Goal: Find specific page/section: Find specific page/section

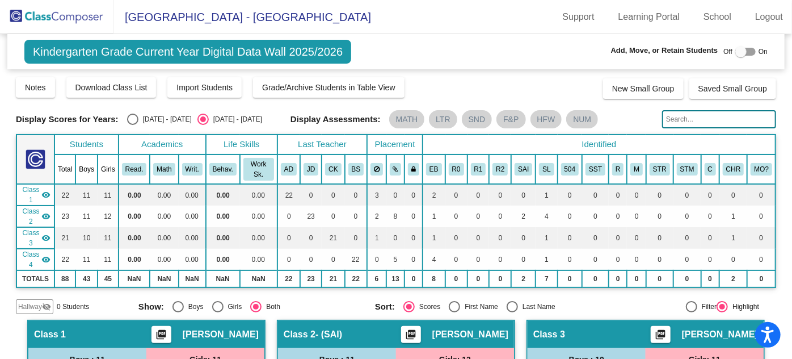
scroll to position [230, 0]
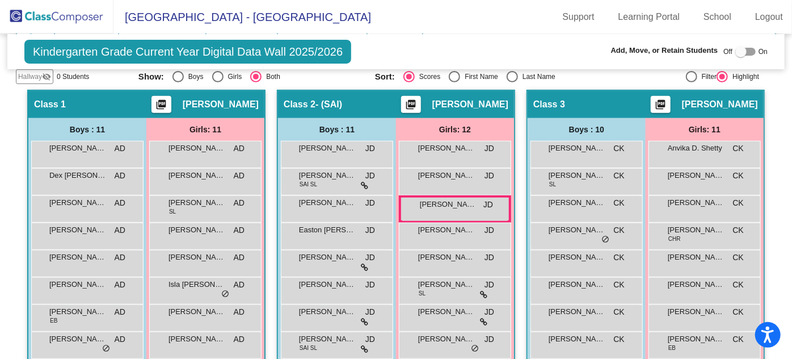
click at [51, 19] on img at bounding box center [56, 16] width 113 height 33
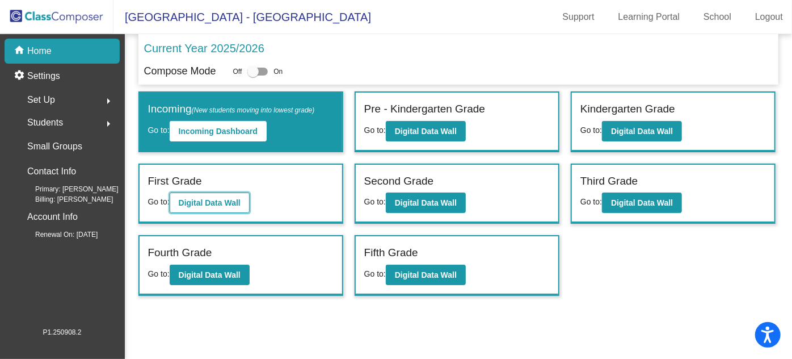
click at [216, 198] on b "Digital Data Wall" at bounding box center [210, 202] width 62 height 9
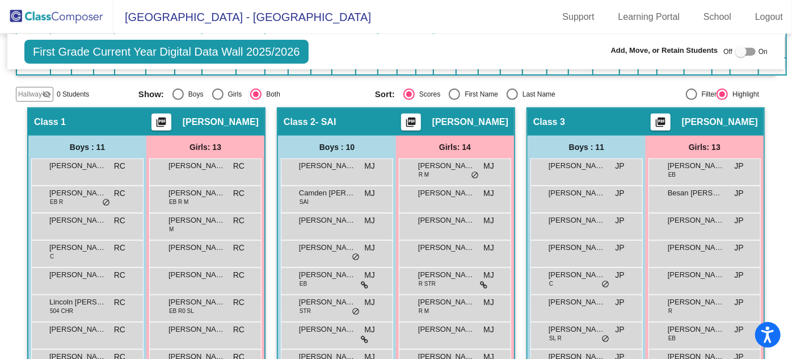
scroll to position [258, 0]
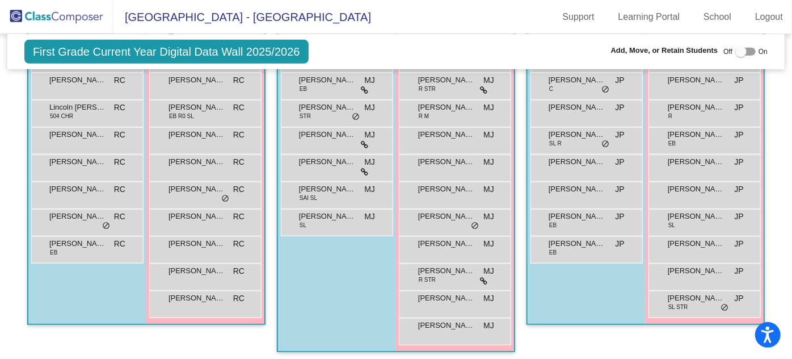
scroll to position [413, 0]
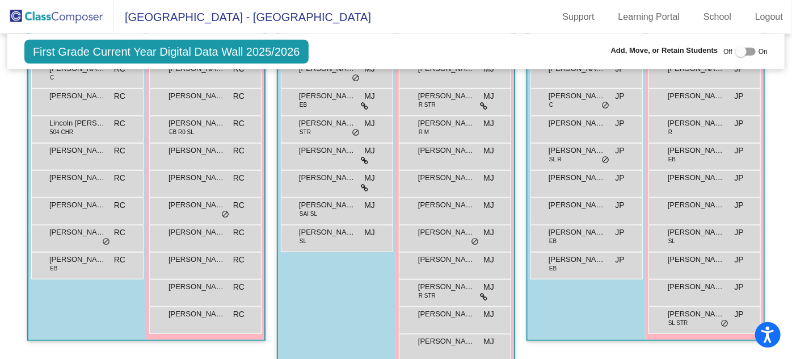
click at [650, 196] on div "Hallway - Hallway Class picture_as_pdf Add Student First Name Last Name Student…" at bounding box center [396, 366] width 760 height 874
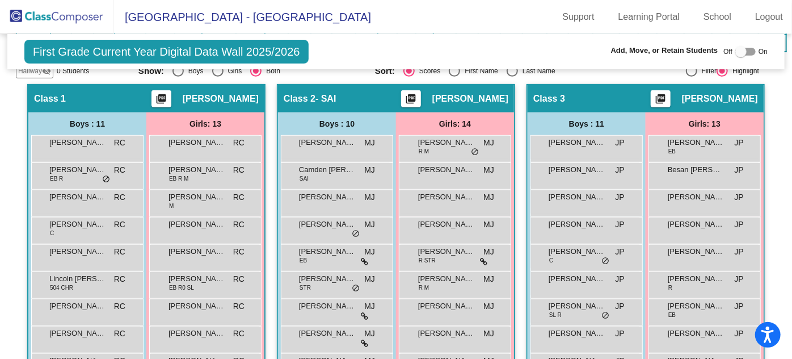
scroll to position [258, 0]
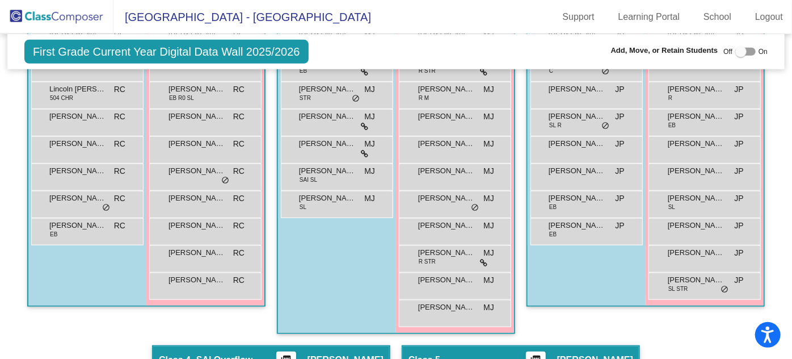
scroll to position [464, 0]
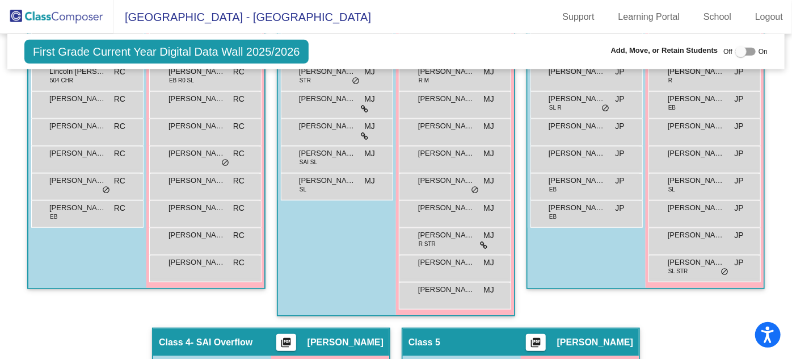
click at [690, 220] on div "Hallway - Hallway Class picture_as_pdf Add Student First Name Last Name Student…" at bounding box center [396, 314] width 760 height 874
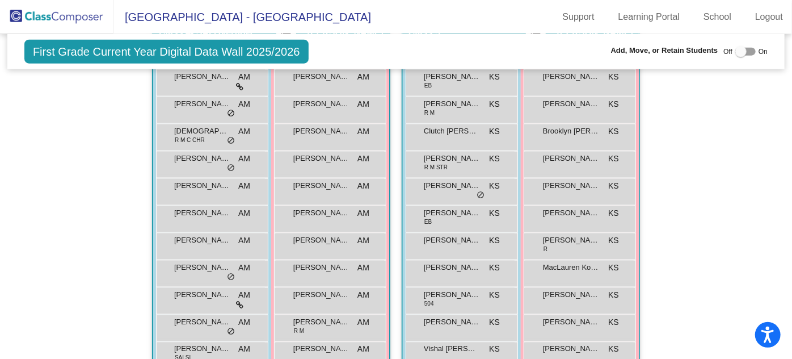
scroll to position [722, 0]
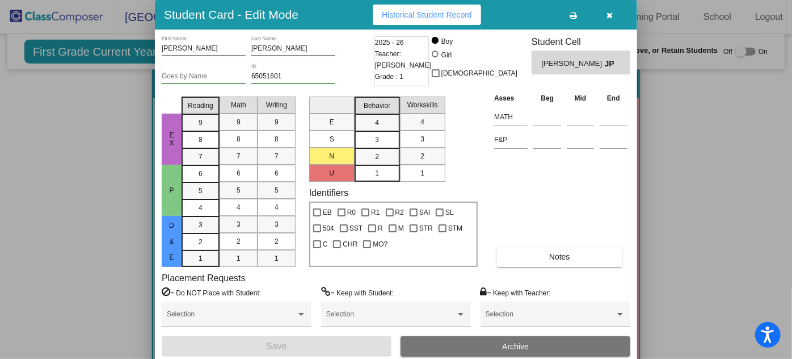
click at [612, 13] on icon "button" at bounding box center [610, 15] width 6 height 8
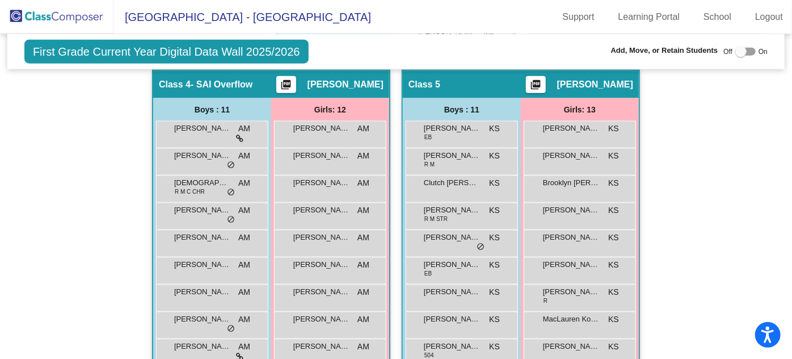
click at [270, 86] on div "Hallway - Hallway Class picture_as_pdf Add Student First Name Last Name Student…" at bounding box center [396, 56] width 760 height 874
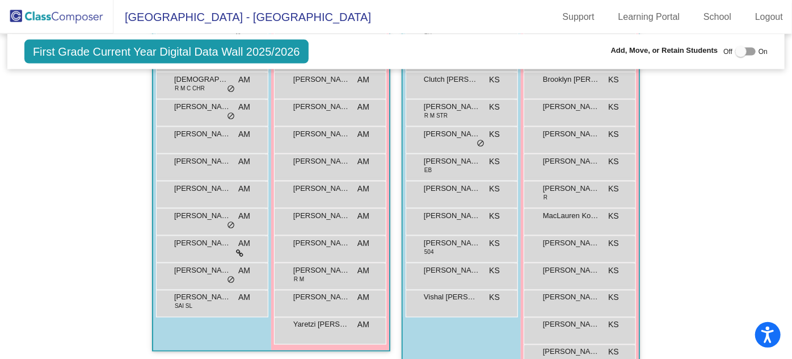
scroll to position [852, 0]
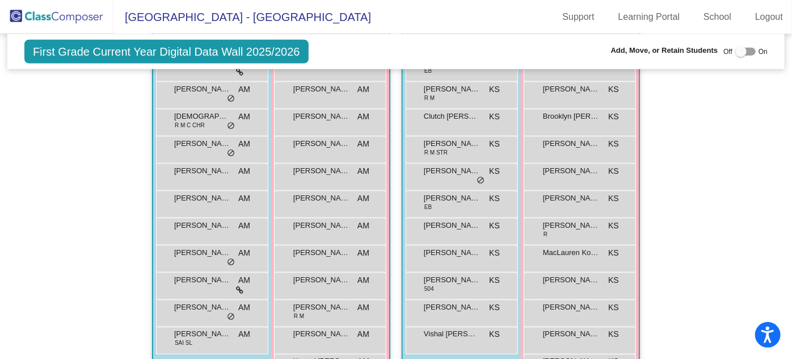
scroll to position [697, 0]
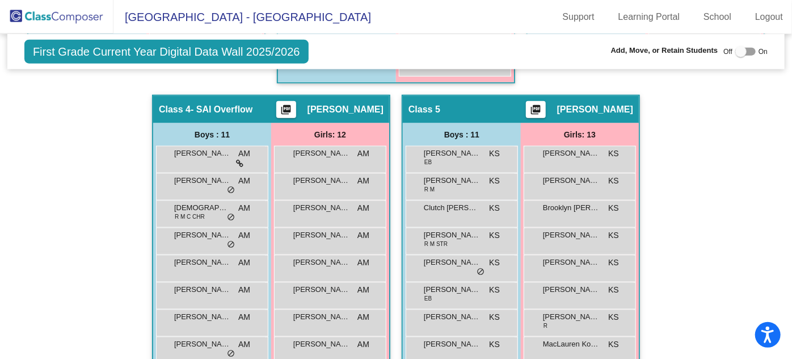
click at [521, 229] on div "Hallway - Hallway Class picture_as_pdf Add Student First Name Last Name Student…" at bounding box center [396, 81] width 760 height 874
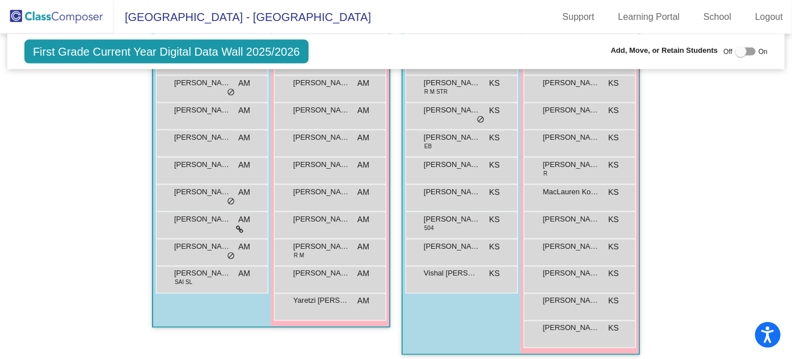
scroll to position [852, 0]
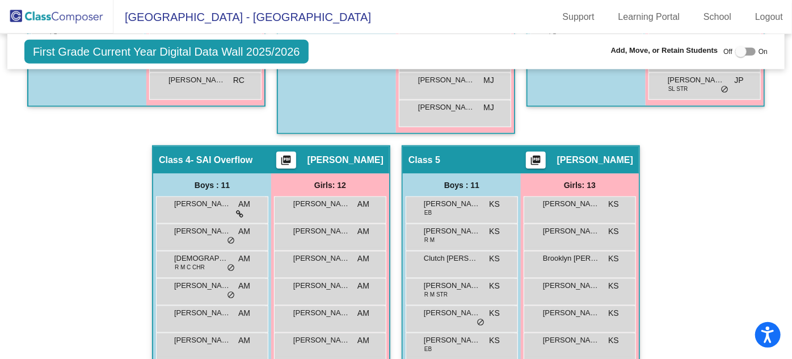
scroll to position [697, 0]
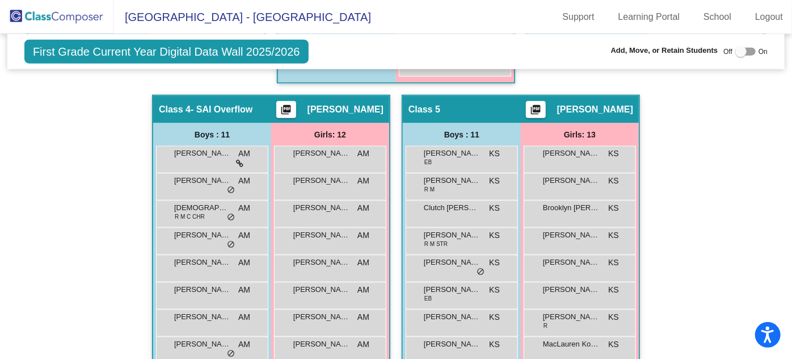
click at [775, 137] on mat-sidenav-content "First Grade Current Year Digital Data Wall 2025/2026 Add, Move, or Retain Stude…" at bounding box center [396, 196] width 792 height 325
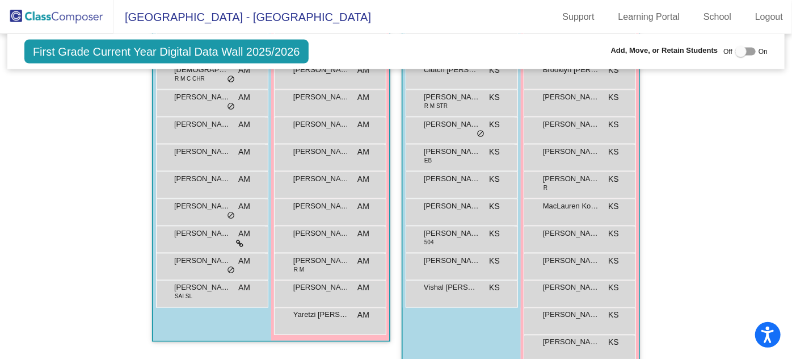
scroll to position [852, 0]
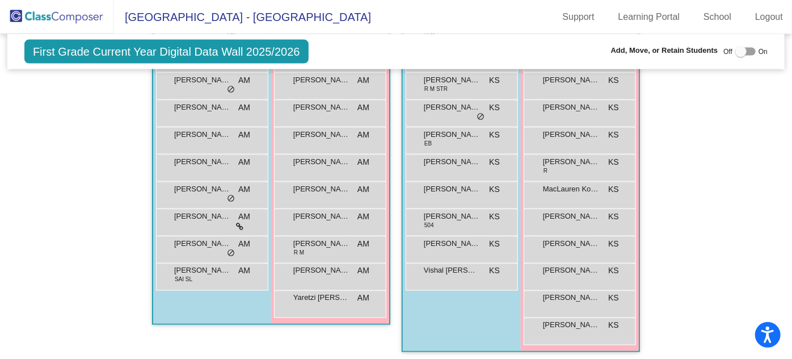
click at [52, 19] on img at bounding box center [56, 16] width 113 height 33
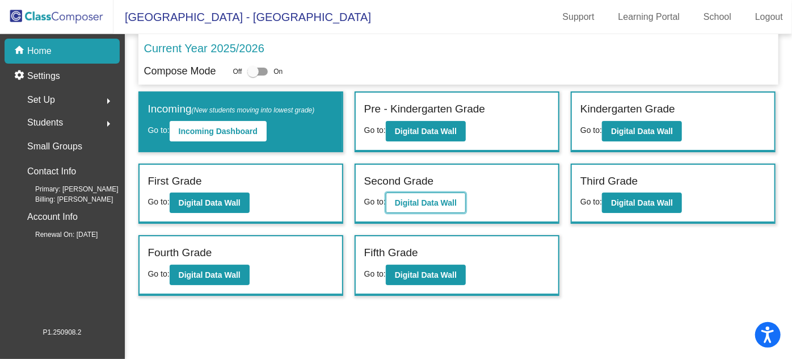
click at [422, 200] on b "Digital Data Wall" at bounding box center [426, 202] width 62 height 9
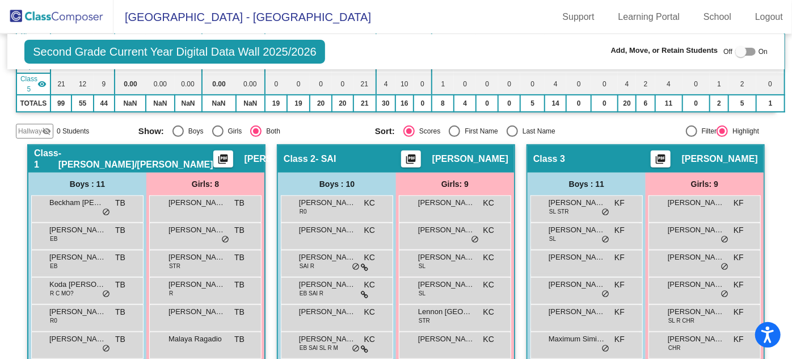
scroll to position [206, 0]
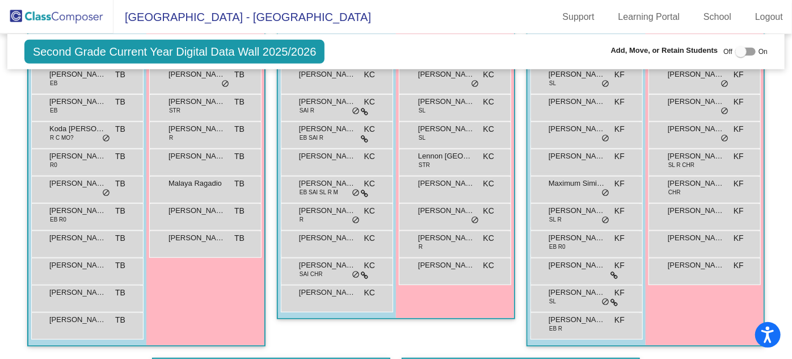
scroll to position [361, 0]
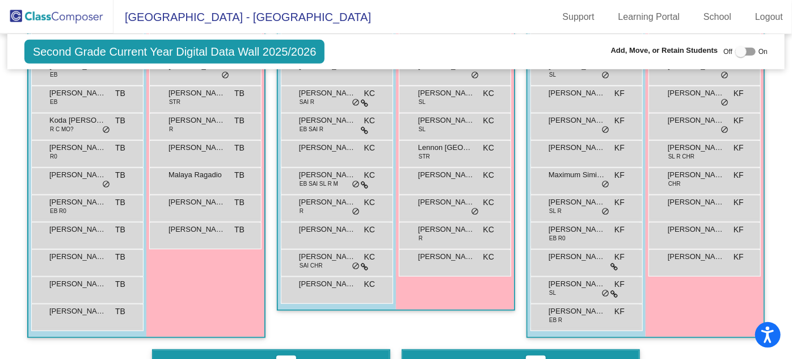
click at [663, 149] on div "Hallway - Hallway Class picture_as_pdf Add Student First Name Last Name Student…" at bounding box center [396, 362] width 760 height 765
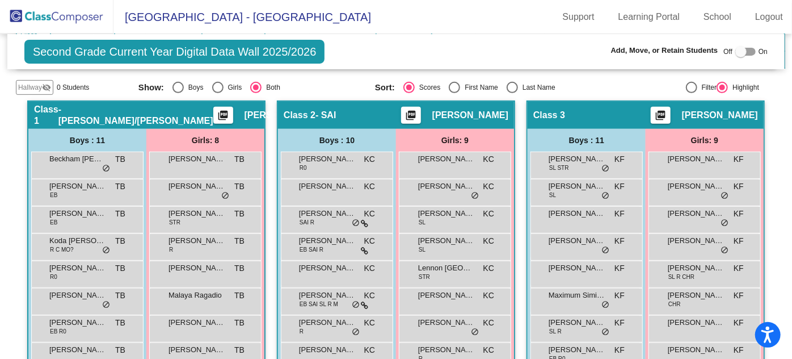
scroll to position [258, 0]
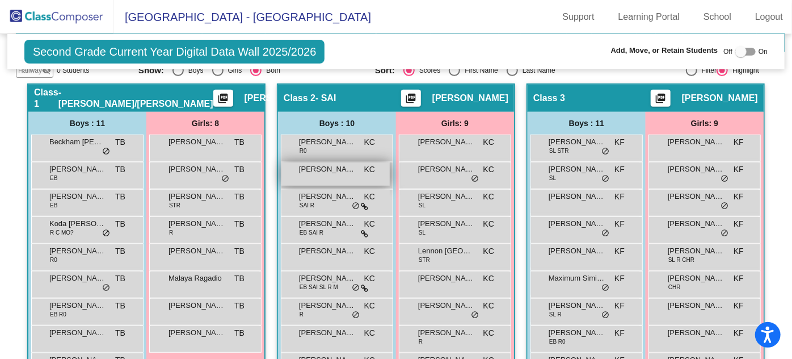
click at [356, 167] on span "[PERSON_NAME]" at bounding box center [327, 168] width 57 height 11
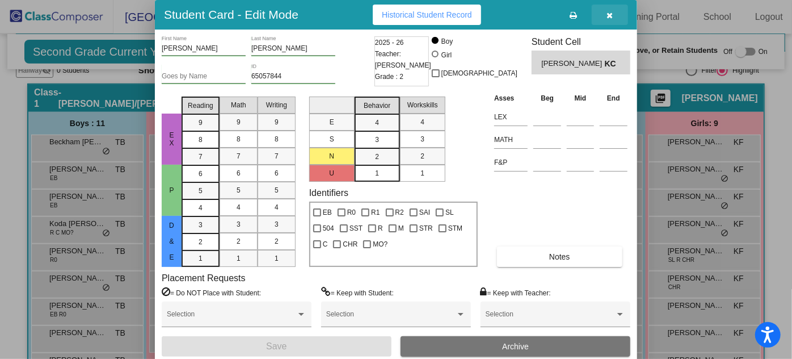
click at [611, 10] on button "button" at bounding box center [610, 15] width 36 height 20
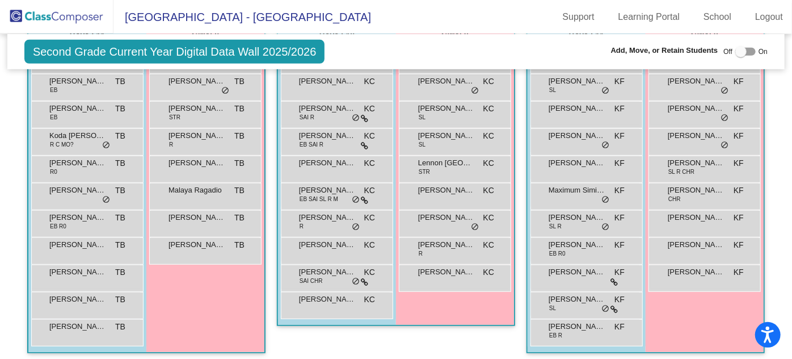
scroll to position [361, 0]
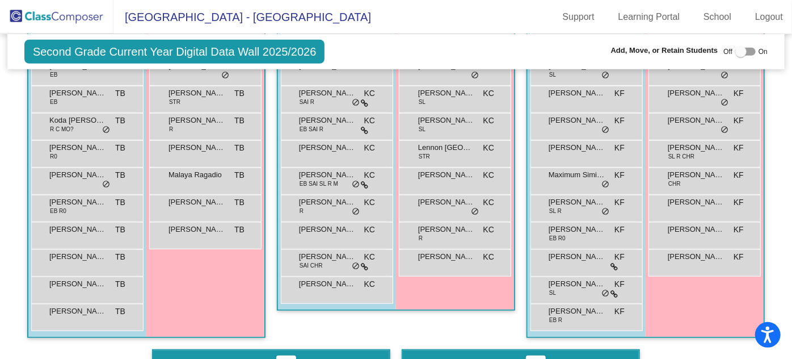
click at [684, 169] on div "Hallway - Hallway Class picture_as_pdf Add Student First Name Last Name Student…" at bounding box center [396, 362] width 760 height 765
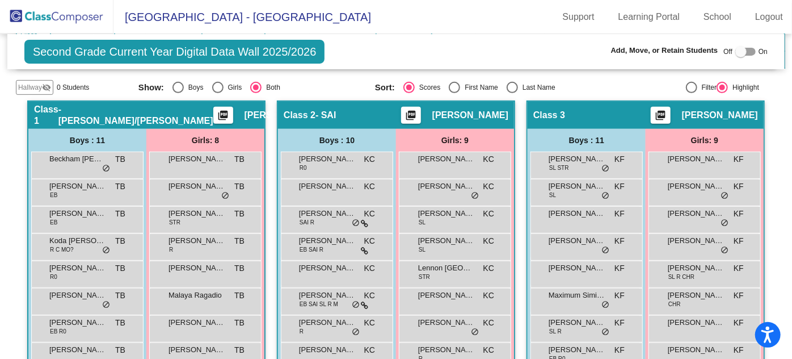
scroll to position [258, 0]
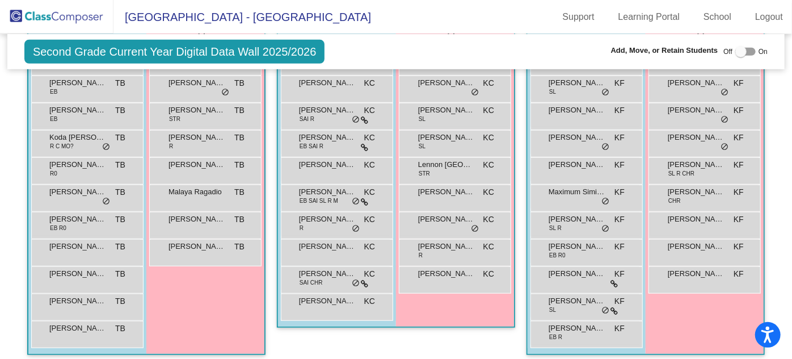
scroll to position [361, 0]
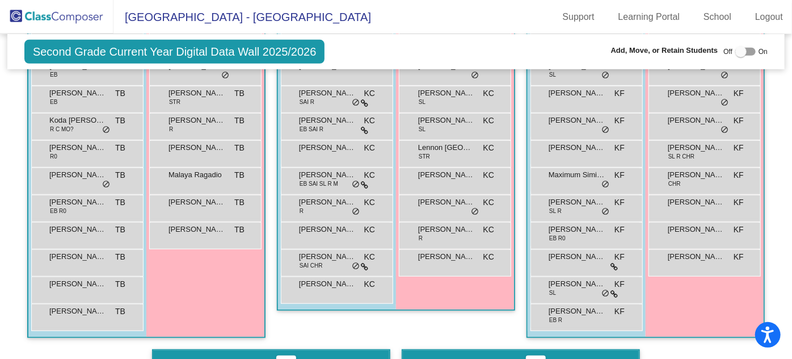
click at [750, 188] on div "Hallway - Hallway Class picture_as_pdf Add Student First Name Last Name Student…" at bounding box center [396, 362] width 760 height 765
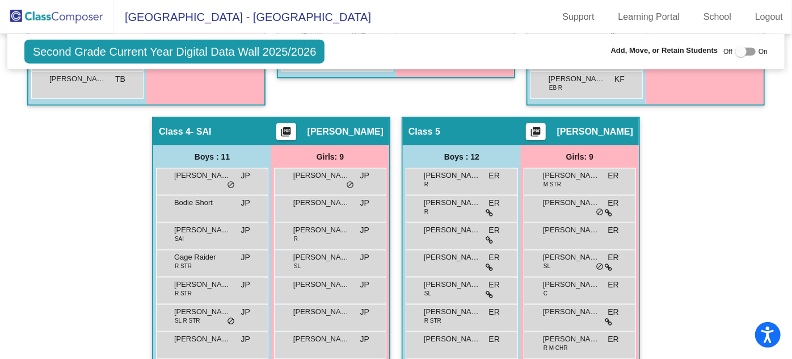
scroll to position [618, 0]
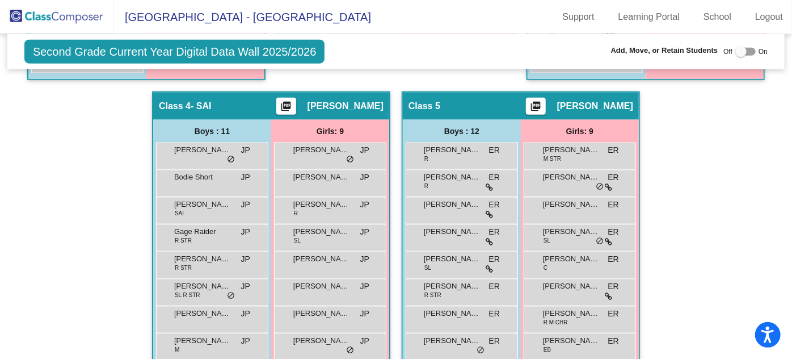
click at [270, 247] on div "Hallway - Hallway Class picture_as_pdf Add Student First Name Last Name Student…" at bounding box center [396, 105] width 760 height 765
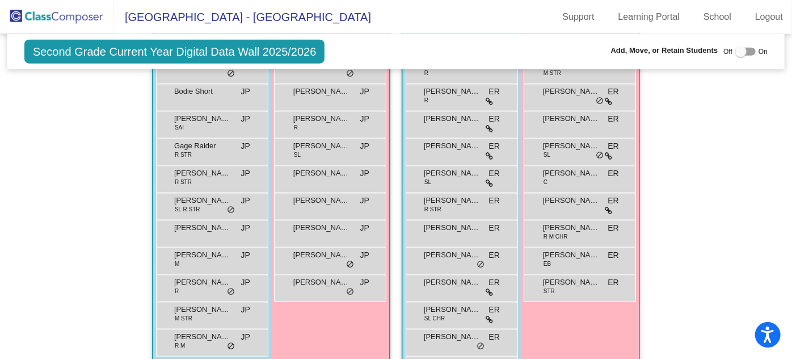
scroll to position [722, 0]
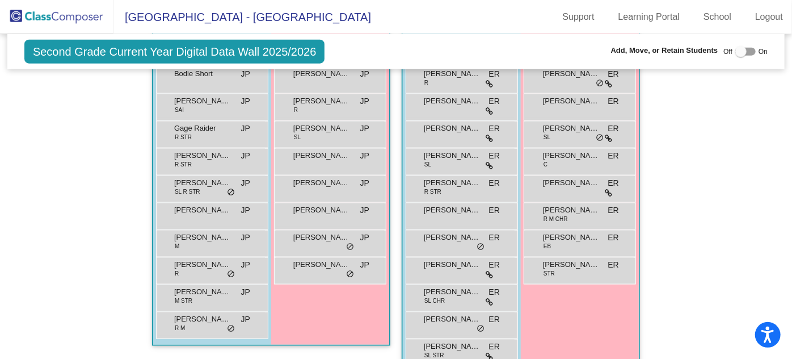
click at [523, 151] on div "Hallway - Hallway Class picture_as_pdf Add Student First Name Last Name Student…" at bounding box center [396, 1] width 760 height 765
click at [519, 153] on div "Hallway - Hallway Class picture_as_pdf Add Student First Name Last Name Student…" at bounding box center [396, 1] width 760 height 765
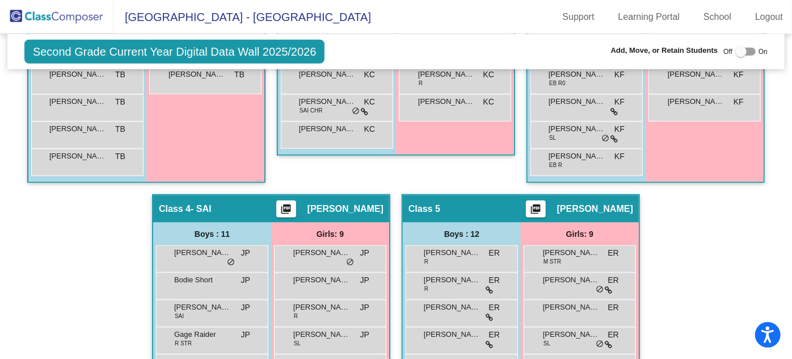
scroll to position [567, 0]
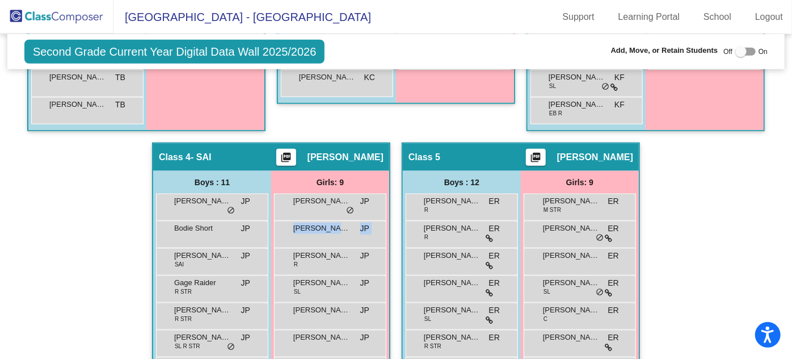
drag, startPoint x: 517, startPoint y: 237, endPoint x: 517, endPoint y: 257, distance: 19.9
click at [517, 257] on div "Hallway - Hallway Class picture_as_pdf Add Student First Name Last Name Student…" at bounding box center [396, 156] width 760 height 765
click at [518, 260] on div "Hallway - Hallway Class picture_as_pdf Add Student First Name Last Name Student…" at bounding box center [396, 156] width 760 height 765
drag, startPoint x: 518, startPoint y: 266, endPoint x: 519, endPoint y: 283, distance: 17.1
click at [519, 283] on div "Hallway - Hallway Class picture_as_pdf Add Student First Name Last Name Student…" at bounding box center [396, 156] width 760 height 765
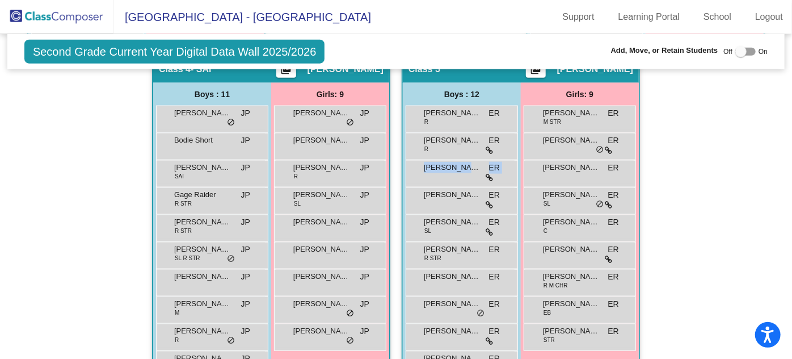
scroll to position [670, 0]
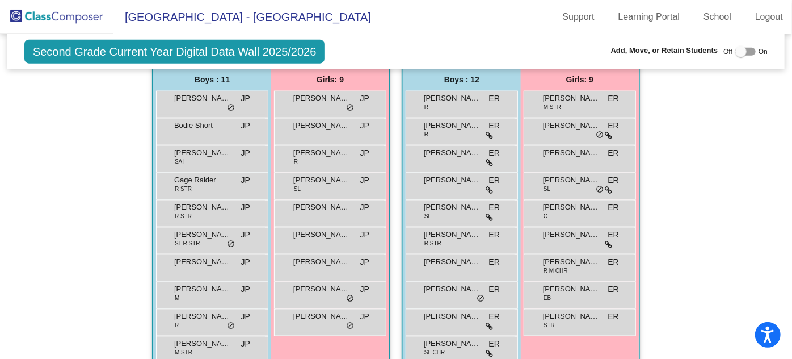
click at [521, 275] on div "Hallway - Hallway Class picture_as_pdf Add Student First Name Last Name Student…" at bounding box center [396, 53] width 760 height 765
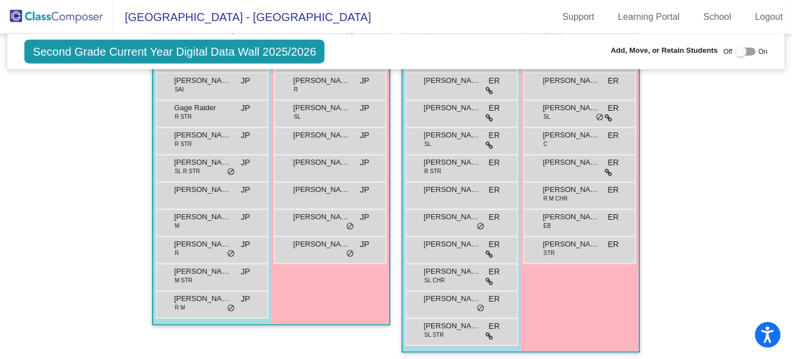
scroll to position [743, 0]
click at [639, 207] on div "[PERSON_NAME] M STR ER lock do_not_disturb_alt [PERSON_NAME] ER lock do_not_dis…" at bounding box center [580, 140] width 118 height 245
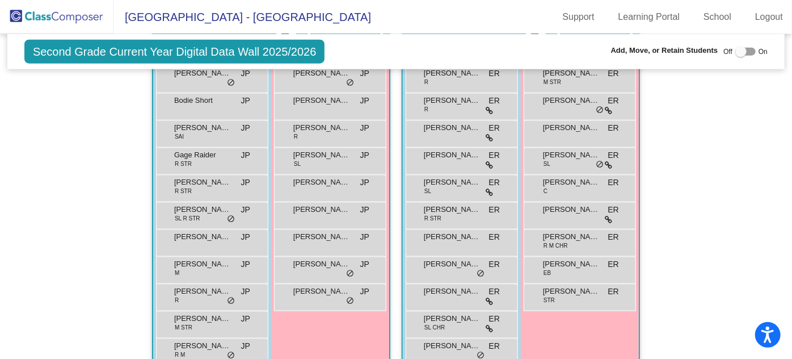
scroll to position [588, 0]
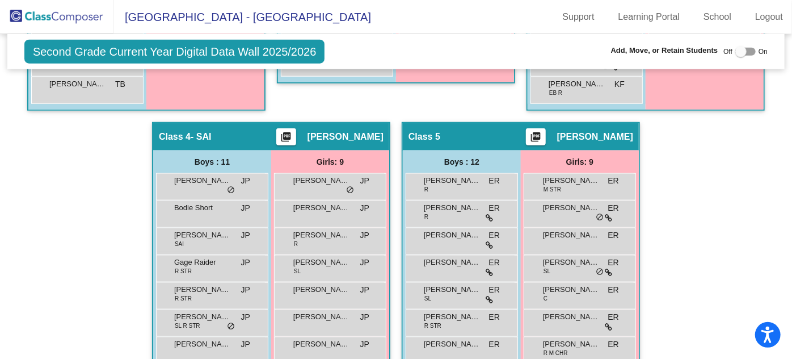
click at [777, 186] on mat-sidenav-content "Second Grade Current Year Digital Data Wall 2025/2026 Add, Move, or Retain Stud…" at bounding box center [396, 196] width 792 height 325
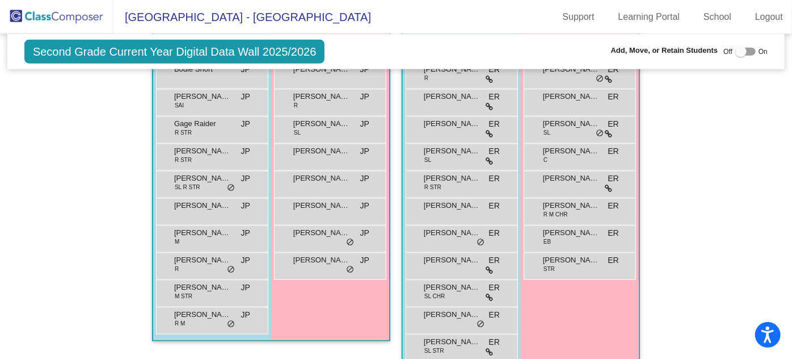
scroll to position [743, 0]
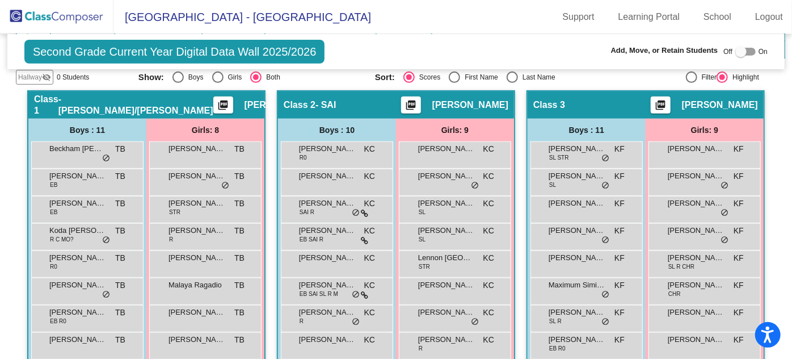
scroll to position [227, 0]
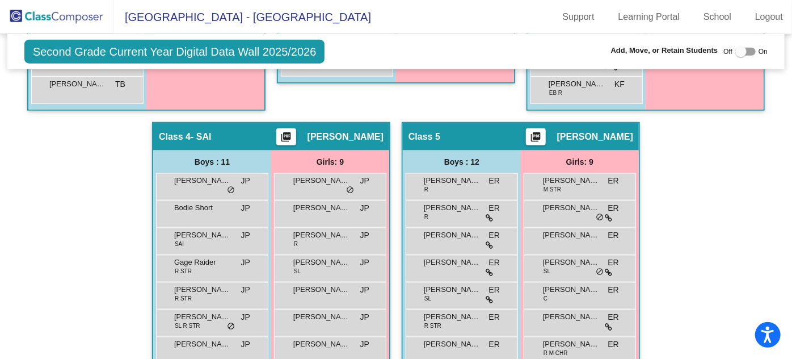
scroll to position [639, 0]
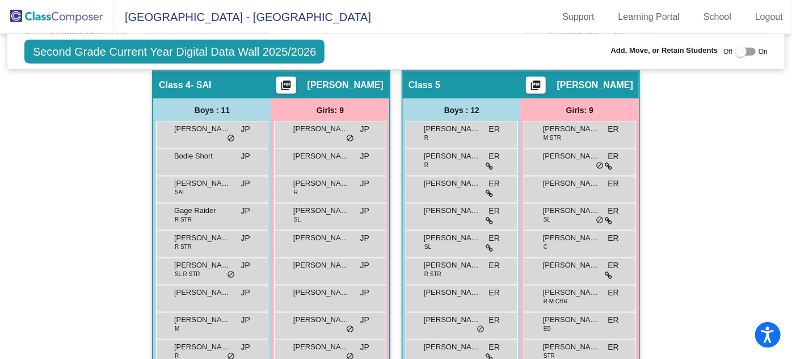
click at [78, 22] on img at bounding box center [56, 16] width 113 height 33
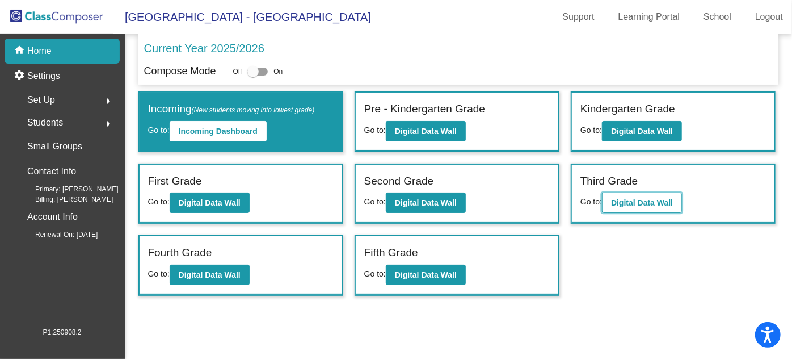
click at [638, 201] on b "Digital Data Wall" at bounding box center [642, 202] width 62 height 9
